Goal: Task Accomplishment & Management: Use online tool/utility

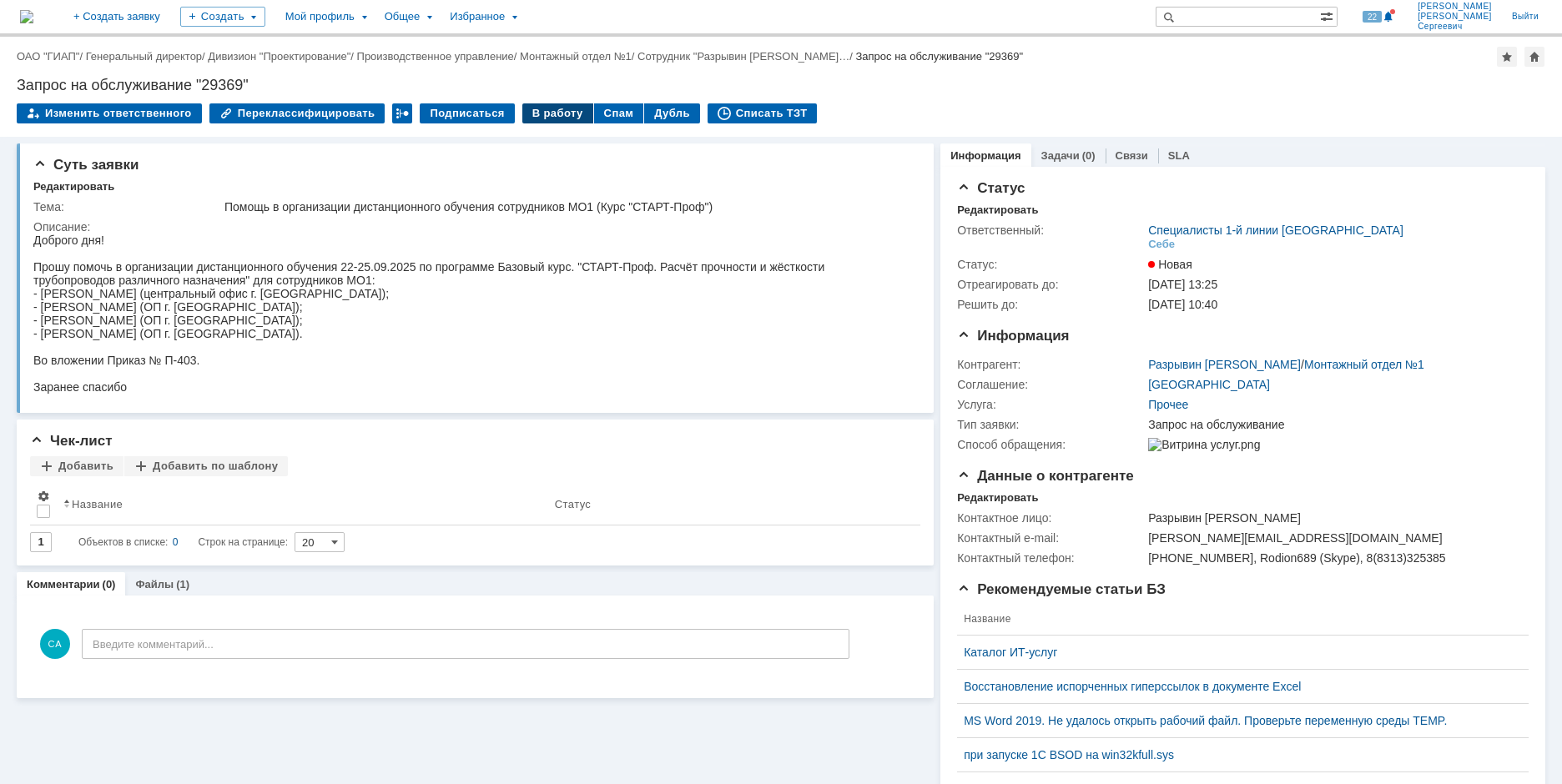
click at [529, 123] on div "В работу" at bounding box center [558, 114] width 71 height 20
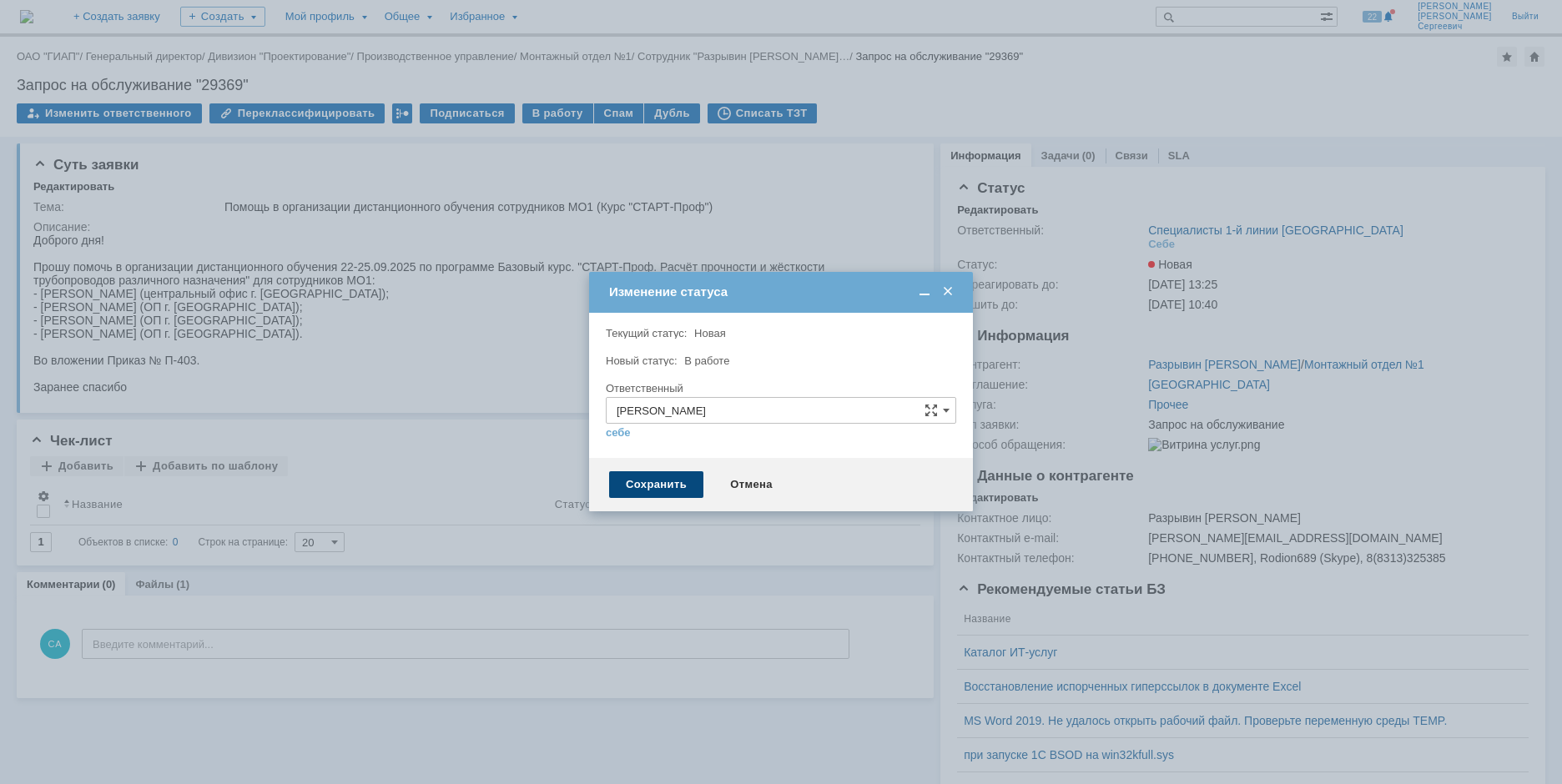
click at [629, 483] on div "Сохранить" at bounding box center [657, 484] width 94 height 27
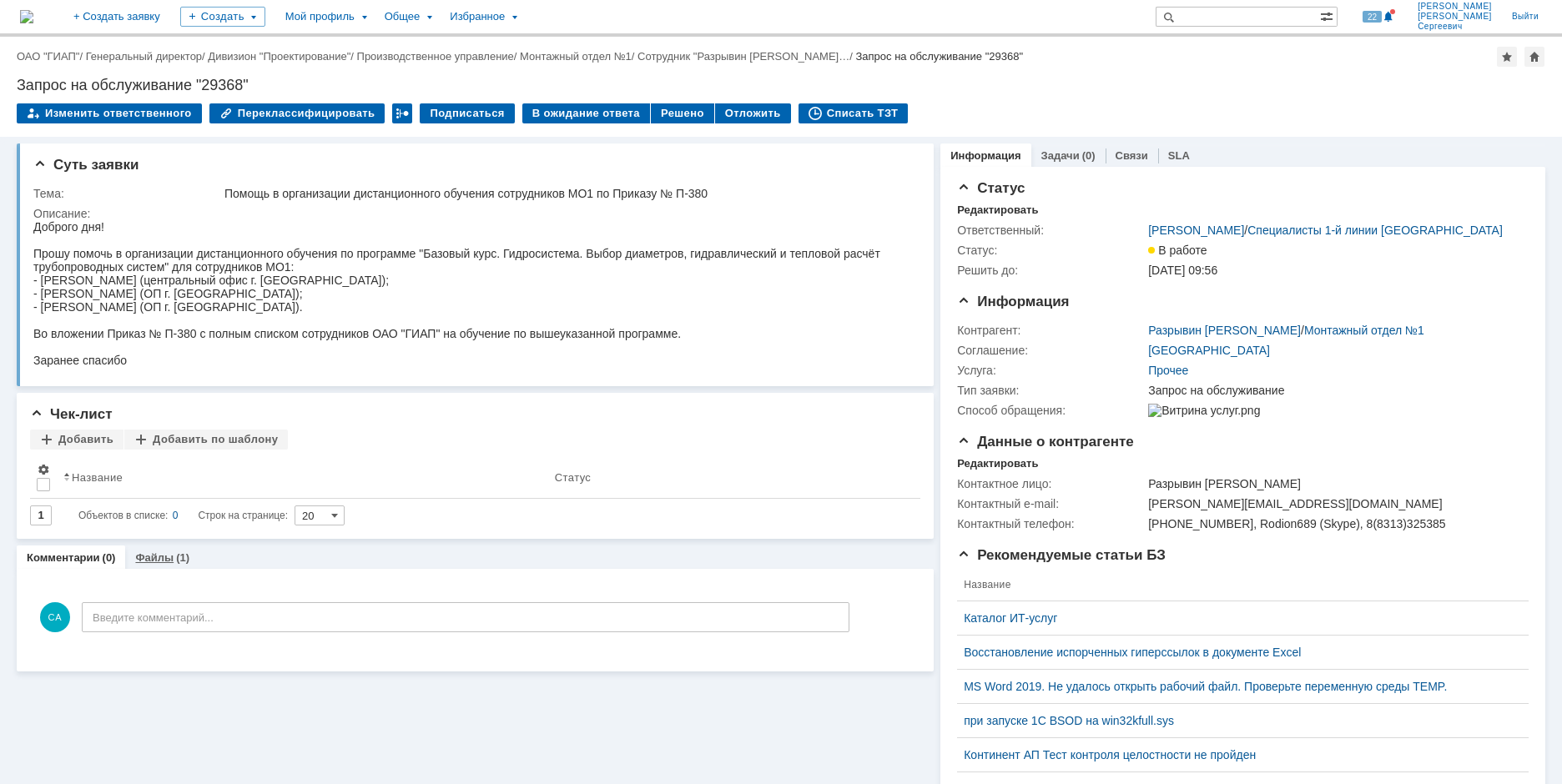
click at [170, 566] on div "Файлы (1)" at bounding box center [162, 557] width 74 height 24
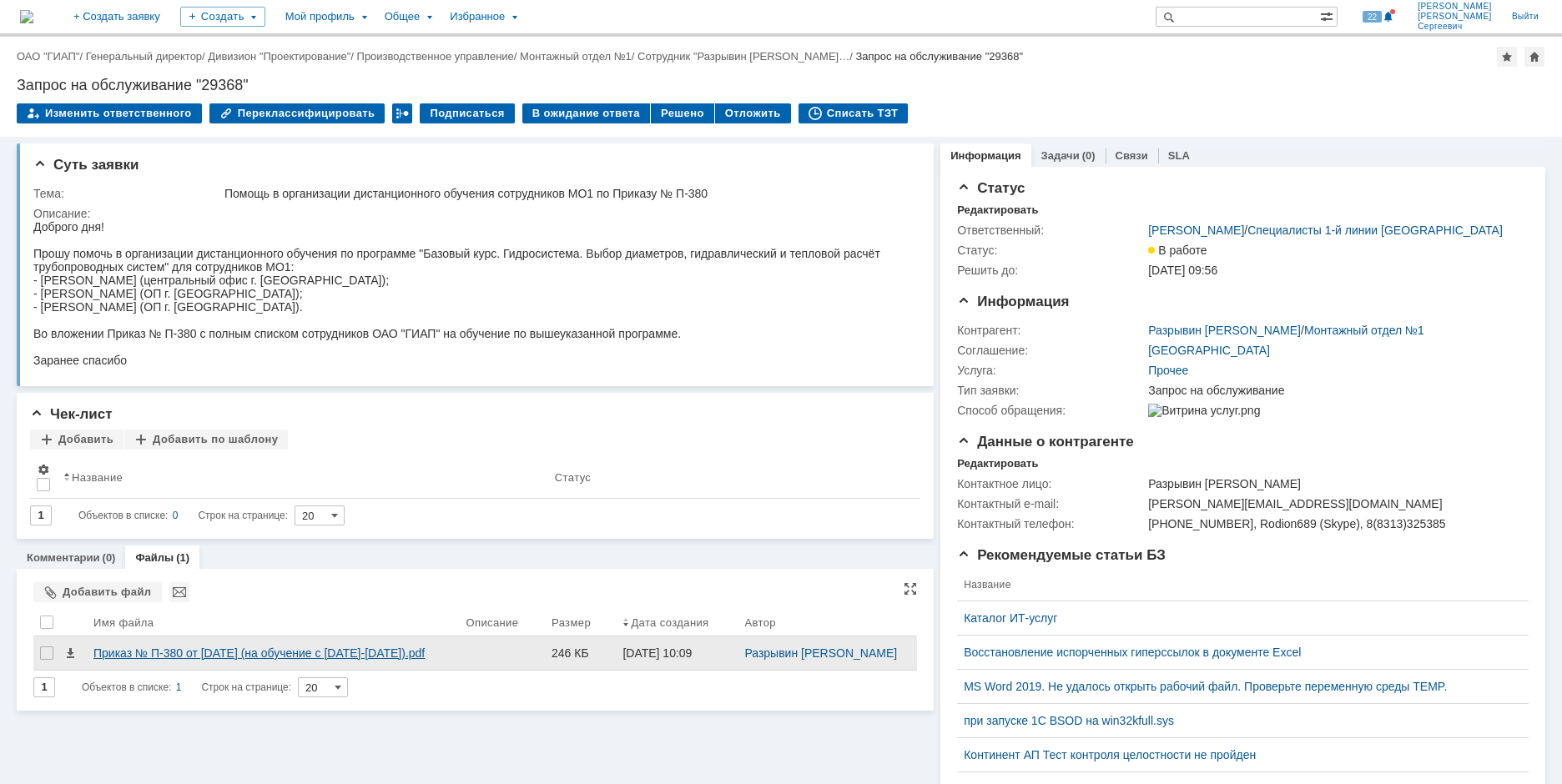
click at [170, 660] on div "Приказ № П-380 от 18 августа 2025 (на обучение с 15.09.25-19.09.25).pdf" at bounding box center [273, 653] width 359 height 13
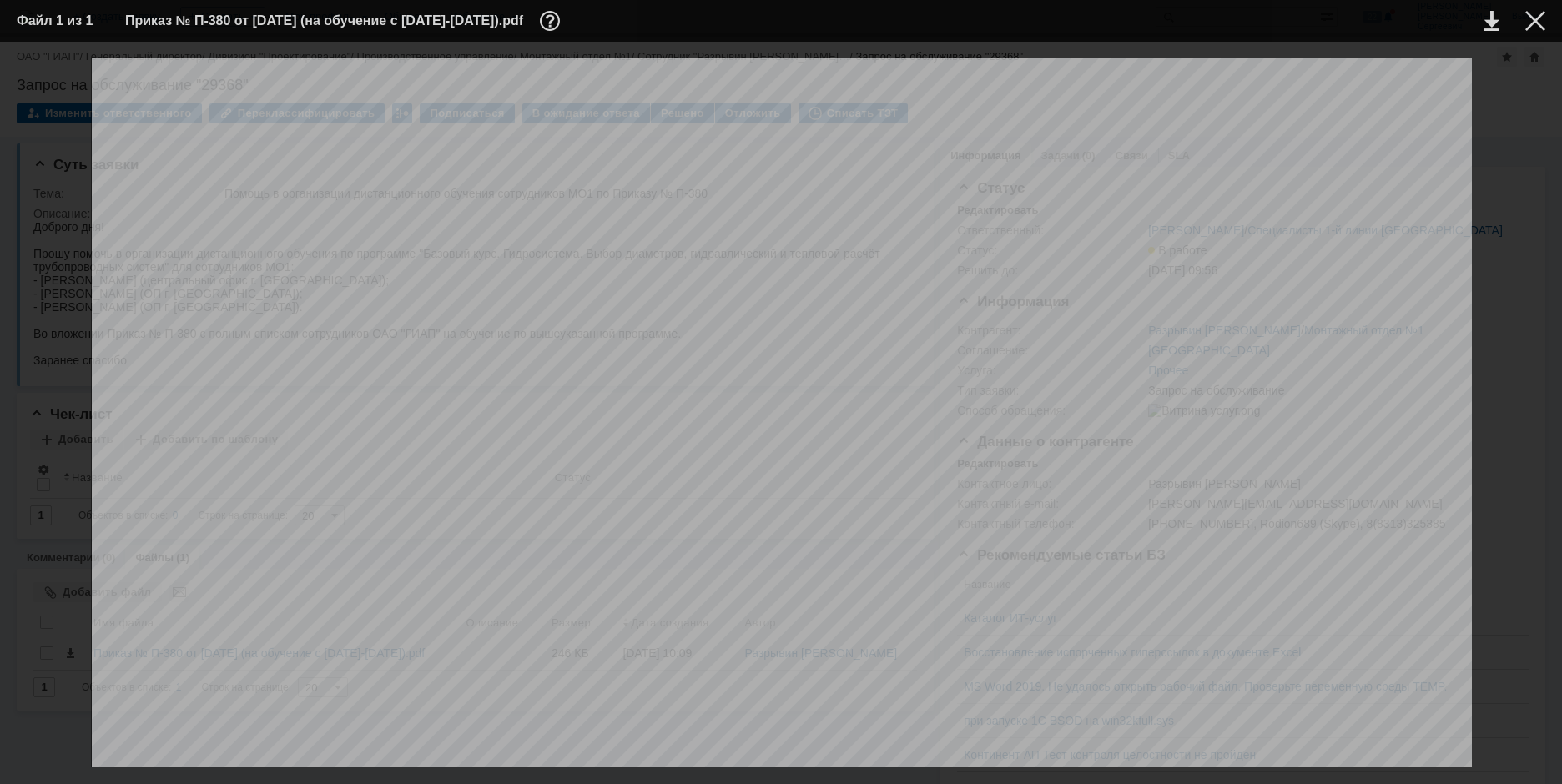
scroll to position [417, 0]
click at [1534, 38] on table "Файл 1 из 1 Приказ № П-380 от 18 августа 2025 (на обучение с 15.09.25-19.09.25)…" at bounding box center [781, 20] width 1562 height 42
click at [1534, 30] on div at bounding box center [1535, 21] width 20 height 20
